Goal: Task Accomplishment & Management: Use online tool/utility

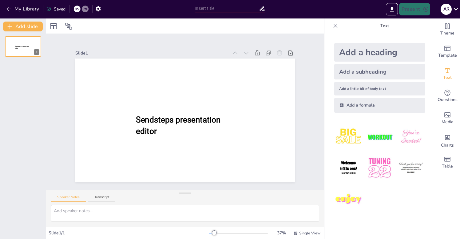
type input "Global Trade Dynamics: Tariffs, Trade Agreements, and Supply Chains"
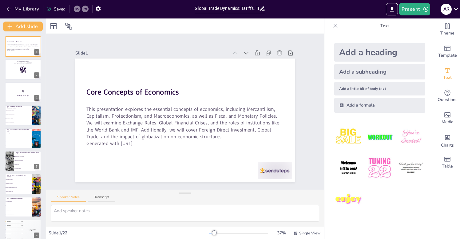
checkbox input "true"
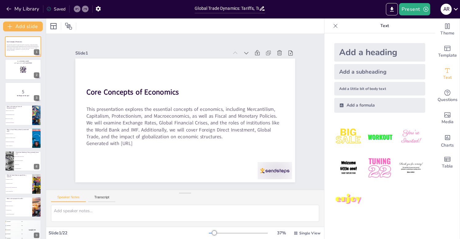
checkbox input "true"
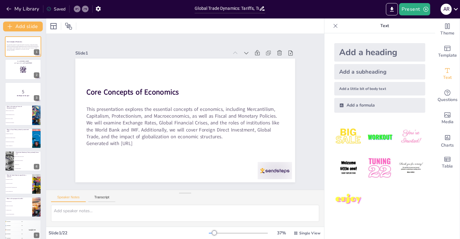
checkbox input "true"
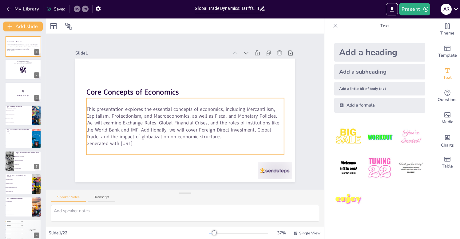
checkbox input "true"
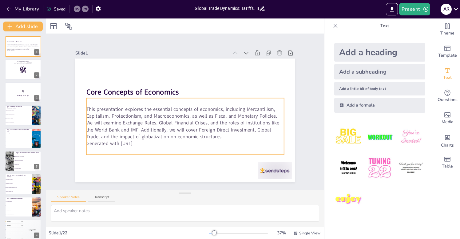
checkbox input "true"
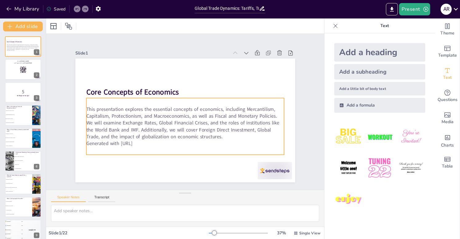
checkbox input "true"
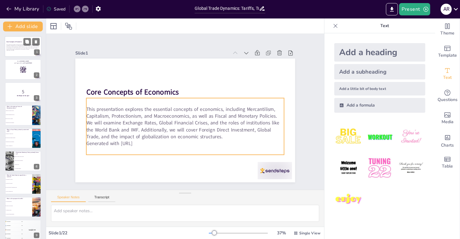
checkbox input "true"
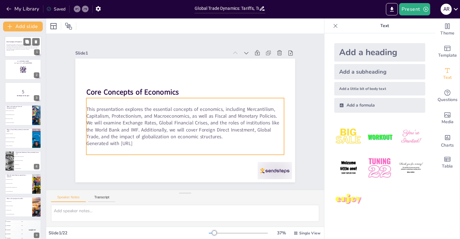
checkbox input "true"
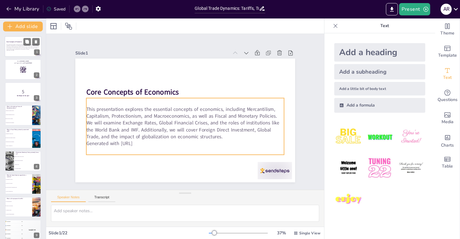
checkbox input "true"
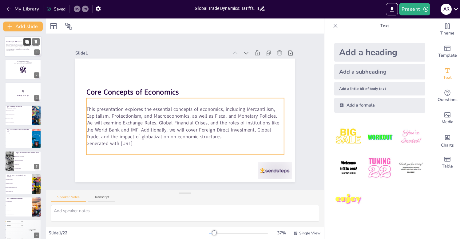
checkbox input "true"
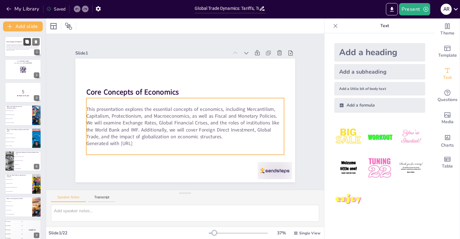
checkbox input "true"
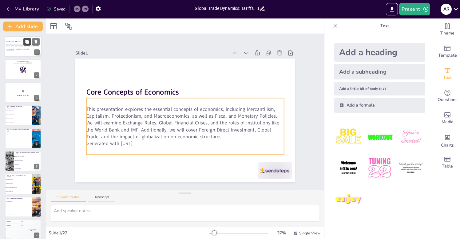
checkbox input "true"
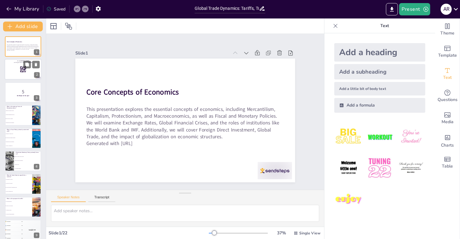
checkbox input "true"
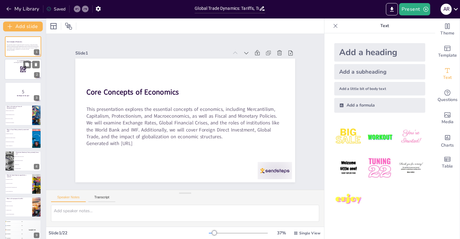
checkbox input "true"
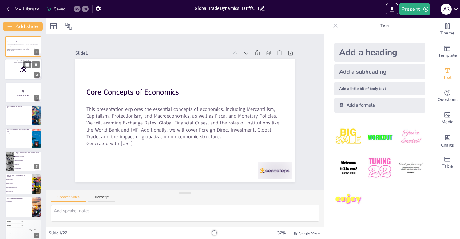
checkbox input "true"
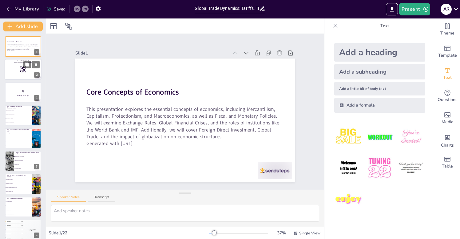
checkbox input "true"
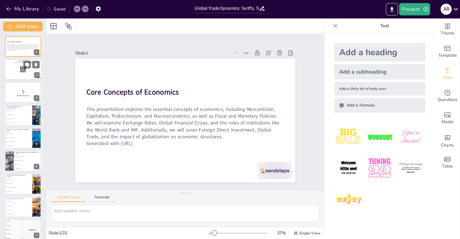
checkbox input "true"
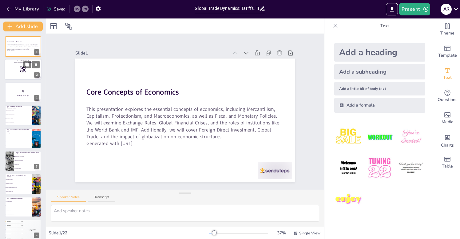
checkbox input "true"
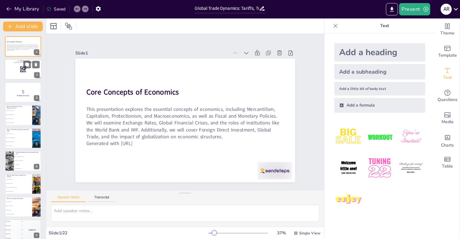
click at [25, 72] on rect at bounding box center [25, 72] width 1 height 0
checkbox input "true"
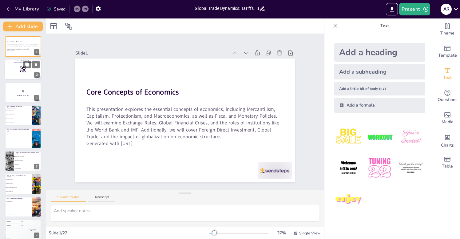
checkbox input "true"
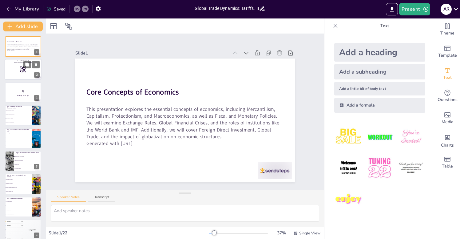
checkbox input "true"
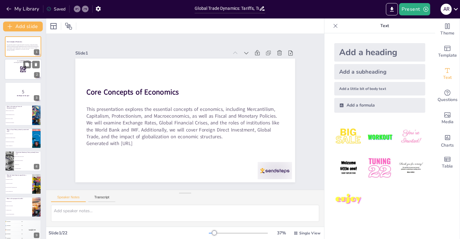
checkbox input "true"
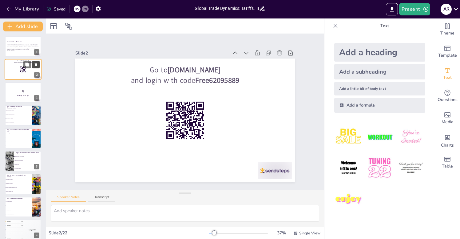
checkbox input "true"
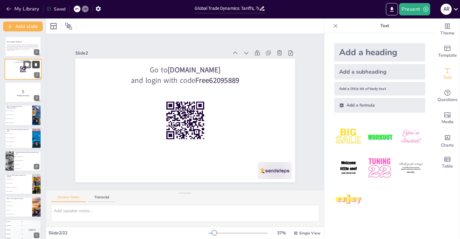
checkbox input "true"
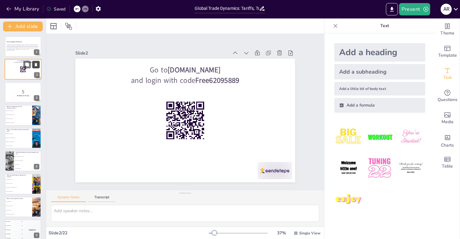
checkbox input "true"
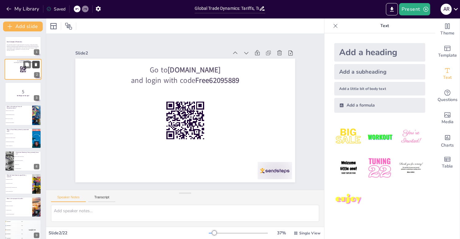
checkbox input "true"
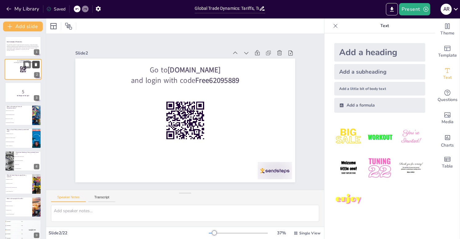
checkbox input "true"
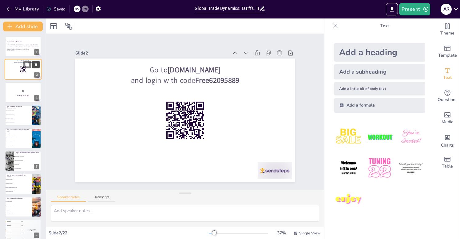
checkbox input "true"
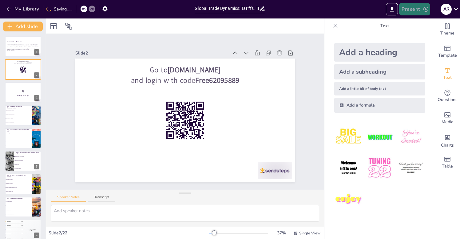
checkbox input "true"
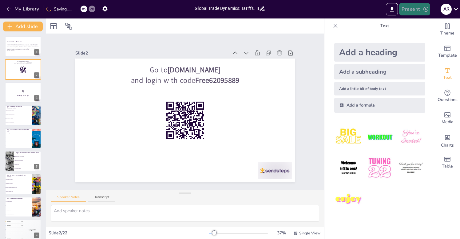
checkbox input "true"
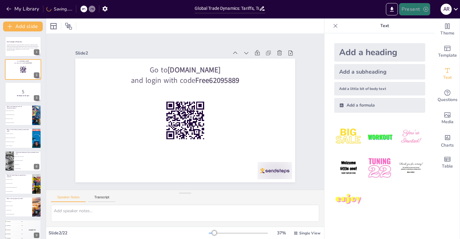
checkbox input "true"
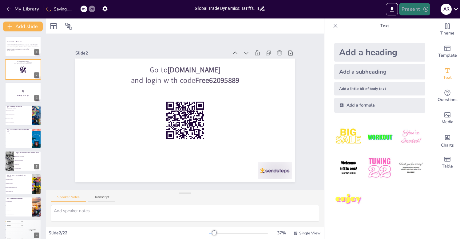
checkbox input "true"
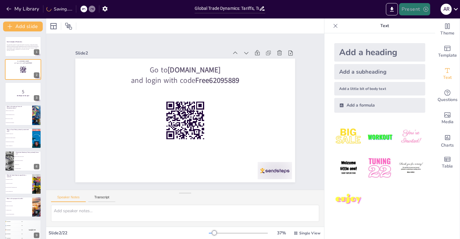
checkbox input "true"
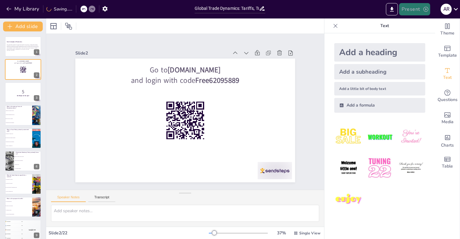
checkbox input "true"
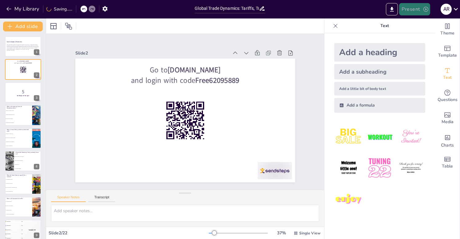
checkbox input "true"
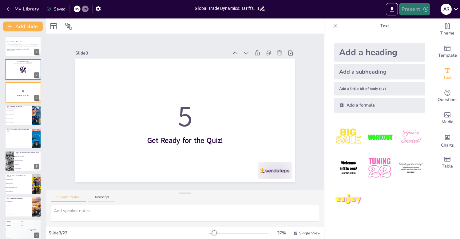
type textarea "Macroeconomics is the branch of economics that deals with the performance, stru…"
checkbox input "true"
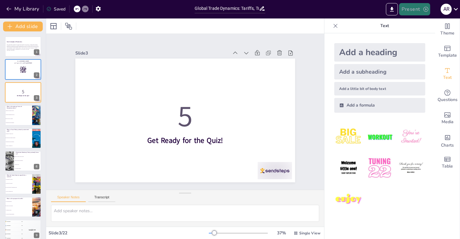
checkbox input "true"
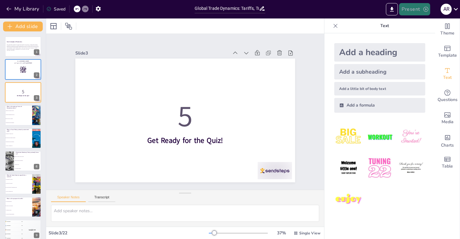
checkbox input "true"
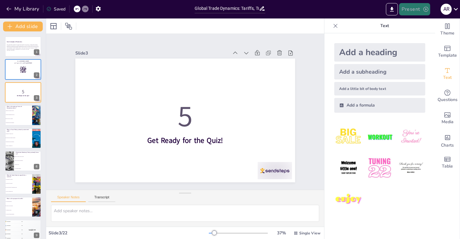
checkbox input "true"
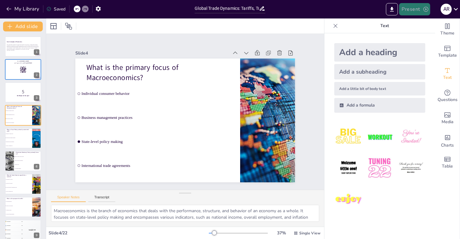
checkbox input "true"
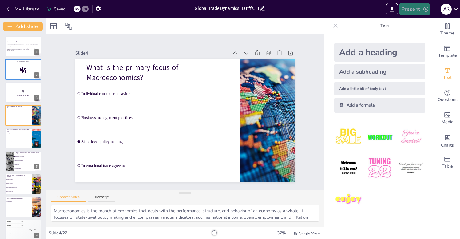
checkbox input "true"
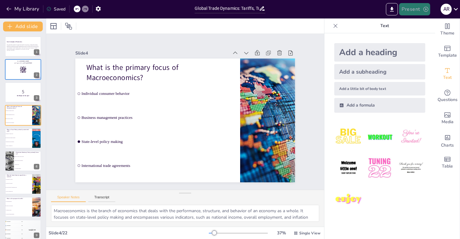
checkbox input "true"
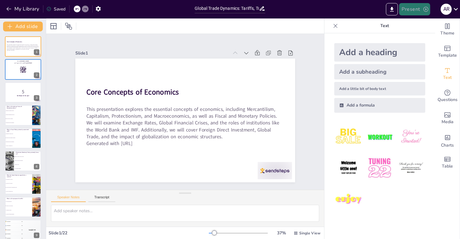
click at [415, 14] on button "Present" at bounding box center [414, 9] width 31 height 12
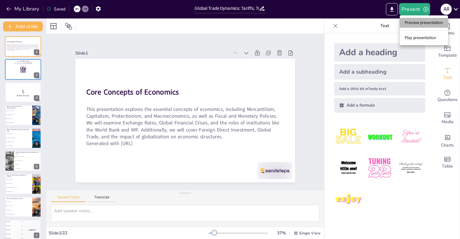
click at [419, 24] on li "Preview presentation" at bounding box center [424, 23] width 48 height 10
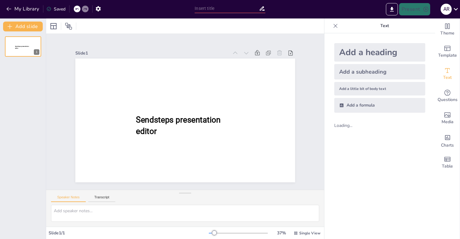
type input "Global Trade Dynamics: Tariffs, Trade Agreements, and Supply Chains"
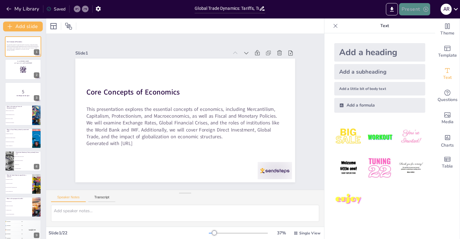
click at [414, 11] on button "Present" at bounding box center [414, 9] width 31 height 12
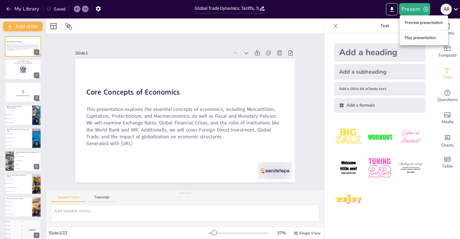
click at [416, 37] on li "Play presentation" at bounding box center [424, 38] width 48 height 10
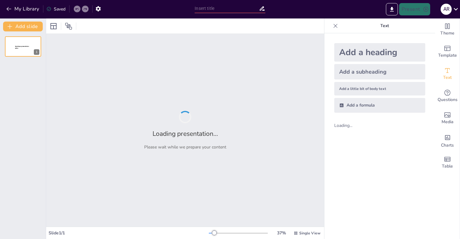
type input "Global Trade Dynamics: Tariffs, Trade Agreements, and Supply Chains"
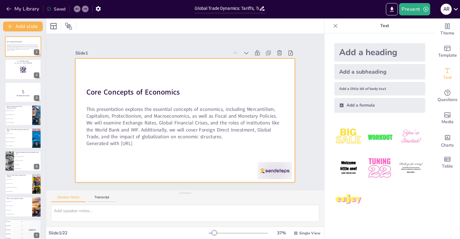
checkbox input "true"
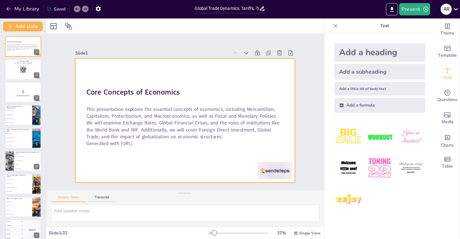
checkbox input "true"
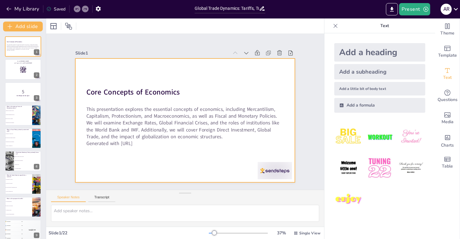
checkbox input "true"
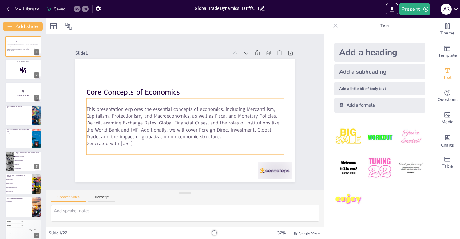
checkbox input "true"
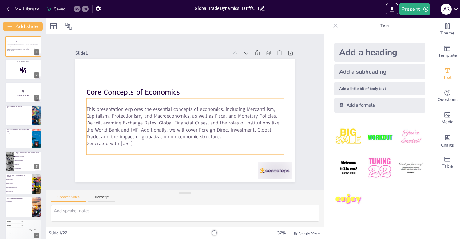
checkbox input "true"
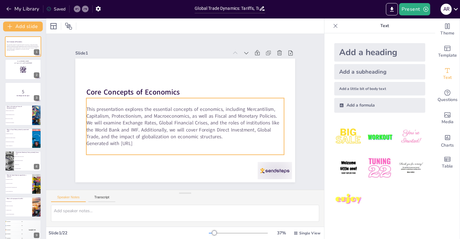
checkbox input "true"
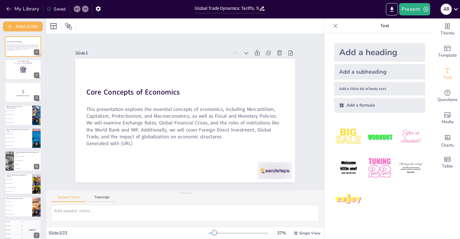
checkbox input "true"
click at [420, 8] on button "Present" at bounding box center [414, 9] width 31 height 12
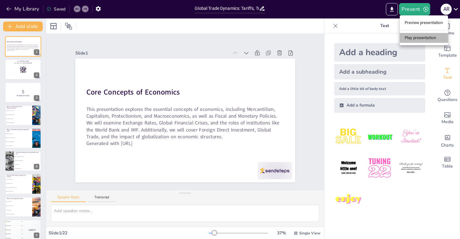
click at [421, 37] on li "Play presentation" at bounding box center [424, 38] width 48 height 10
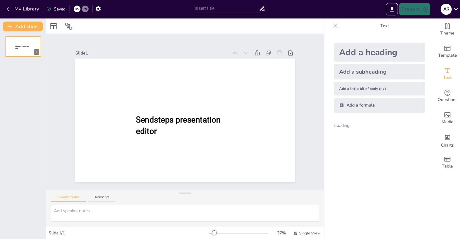
type input "Global Trade Dynamics: Tariffs, Trade Agreements, and Supply Chains"
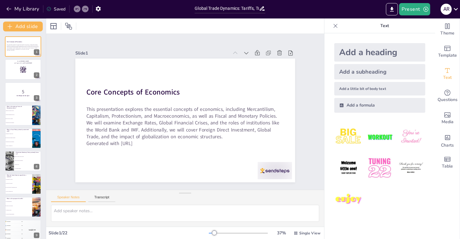
checkbox input "true"
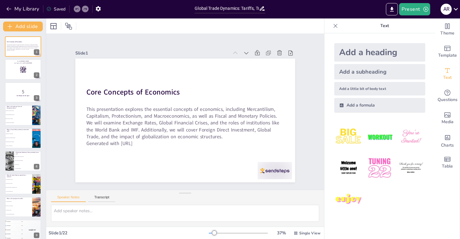
checkbox input "true"
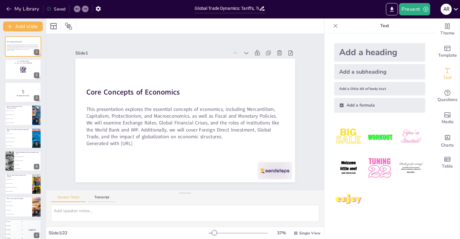
checkbox input "true"
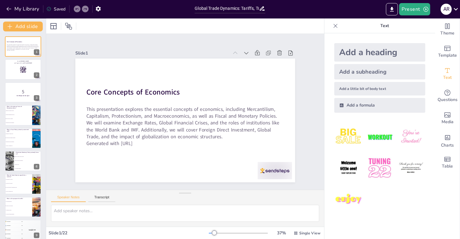
checkbox input "true"
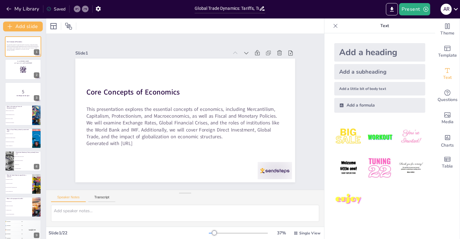
checkbox input "true"
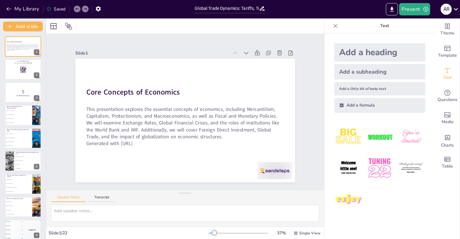
checkbox input "true"
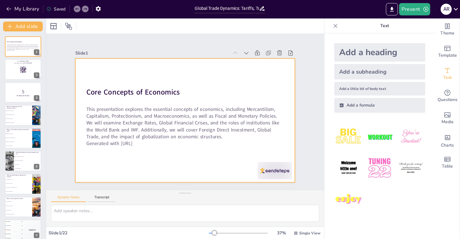
checkbox input "true"
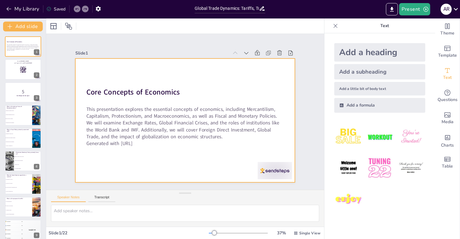
checkbox input "true"
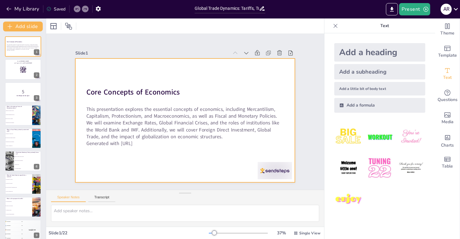
checkbox input "true"
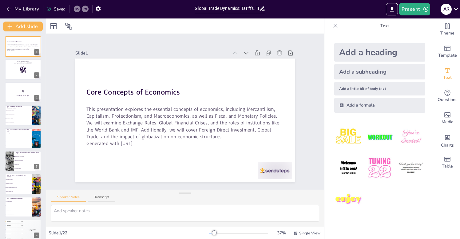
checkbox input "true"
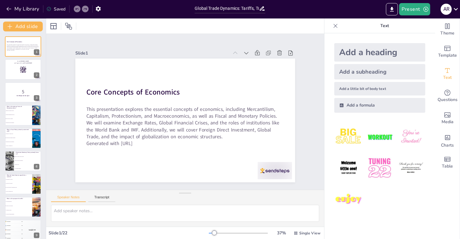
checkbox input "true"
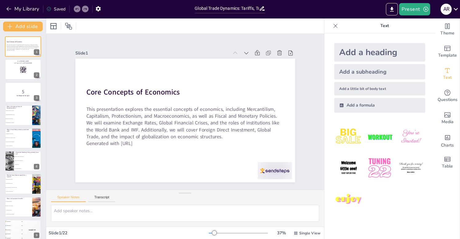
checkbox input "true"
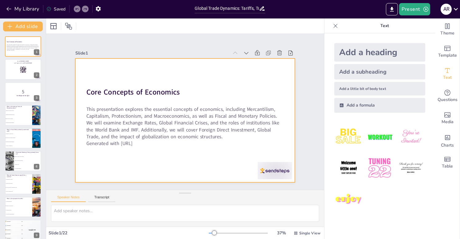
checkbox input "true"
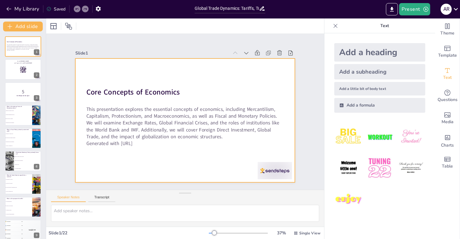
checkbox input "true"
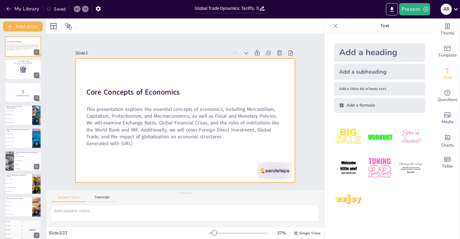
checkbox input "true"
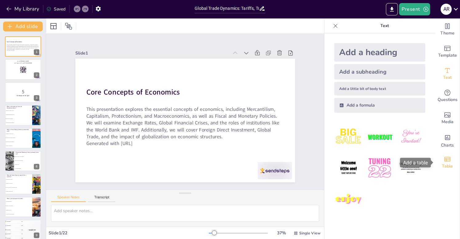
click at [444, 160] on div "Table" at bounding box center [447, 162] width 25 height 22
checkbox input "true"
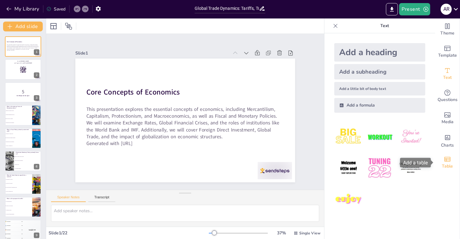
checkbox input "true"
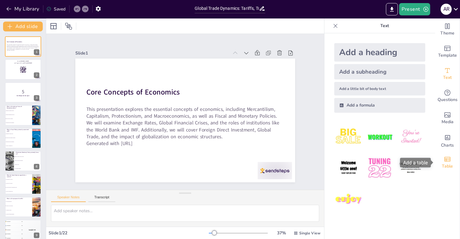
checkbox input "true"
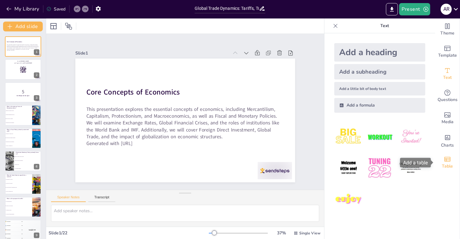
checkbox input "true"
